Goal: Task Accomplishment & Management: Manage account settings

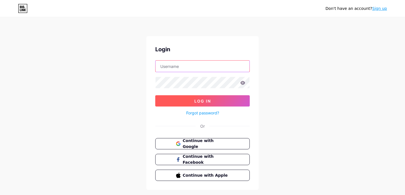
type input "[EMAIL_ADDRESS][DOMAIN_NAME]"
click at [202, 99] on span "Log In" at bounding box center [202, 100] width 17 height 5
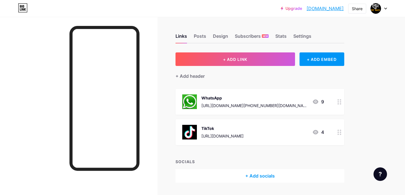
click at [338, 131] on circle at bounding box center [338, 131] width 1 height 1
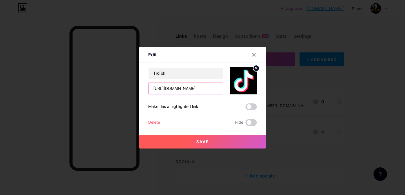
scroll to position [0, 53]
drag, startPoint x: 153, startPoint y: 89, endPoint x: 259, endPoint y: 90, distance: 106.3
click at [259, 90] on div "Edit Content YouTube Play YouTube video without leaving your page. ADD Vimeo Pl…" at bounding box center [202, 98] width 127 height 102
click at [222, 21] on div at bounding box center [202, 97] width 405 height 195
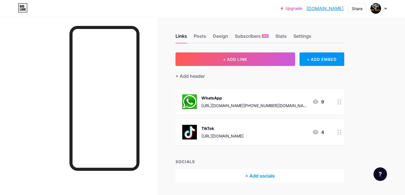
click at [336, 129] on div at bounding box center [340, 132] width 10 height 26
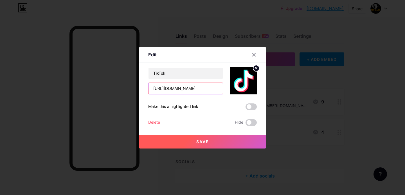
scroll to position [0, 53]
drag, startPoint x: 151, startPoint y: 87, endPoint x: 227, endPoint y: 92, distance: 75.8
click at [227, 92] on div "TikTok [URL][DOMAIN_NAME]" at bounding box center [202, 80] width 109 height 27
click at [178, 87] on input "text" at bounding box center [186, 88] width 74 height 11
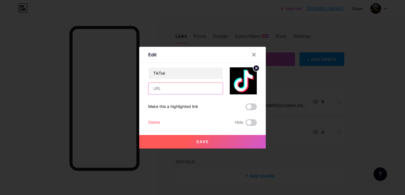
paste input "[URL][DOMAIN_NAME]"
type input "[URL][DOMAIN_NAME]"
click at [189, 145] on button "Save" at bounding box center [202, 142] width 127 height 14
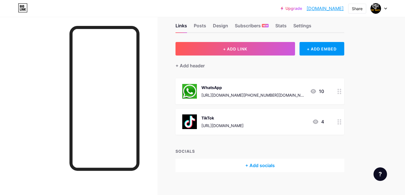
scroll to position [15, 0]
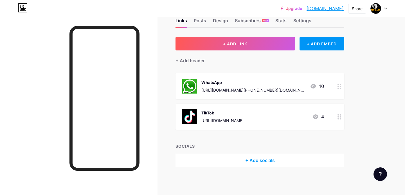
click at [216, 154] on div "+ Add socials" at bounding box center [260, 160] width 169 height 14
